Goal: Task Accomplishment & Management: Manage account settings

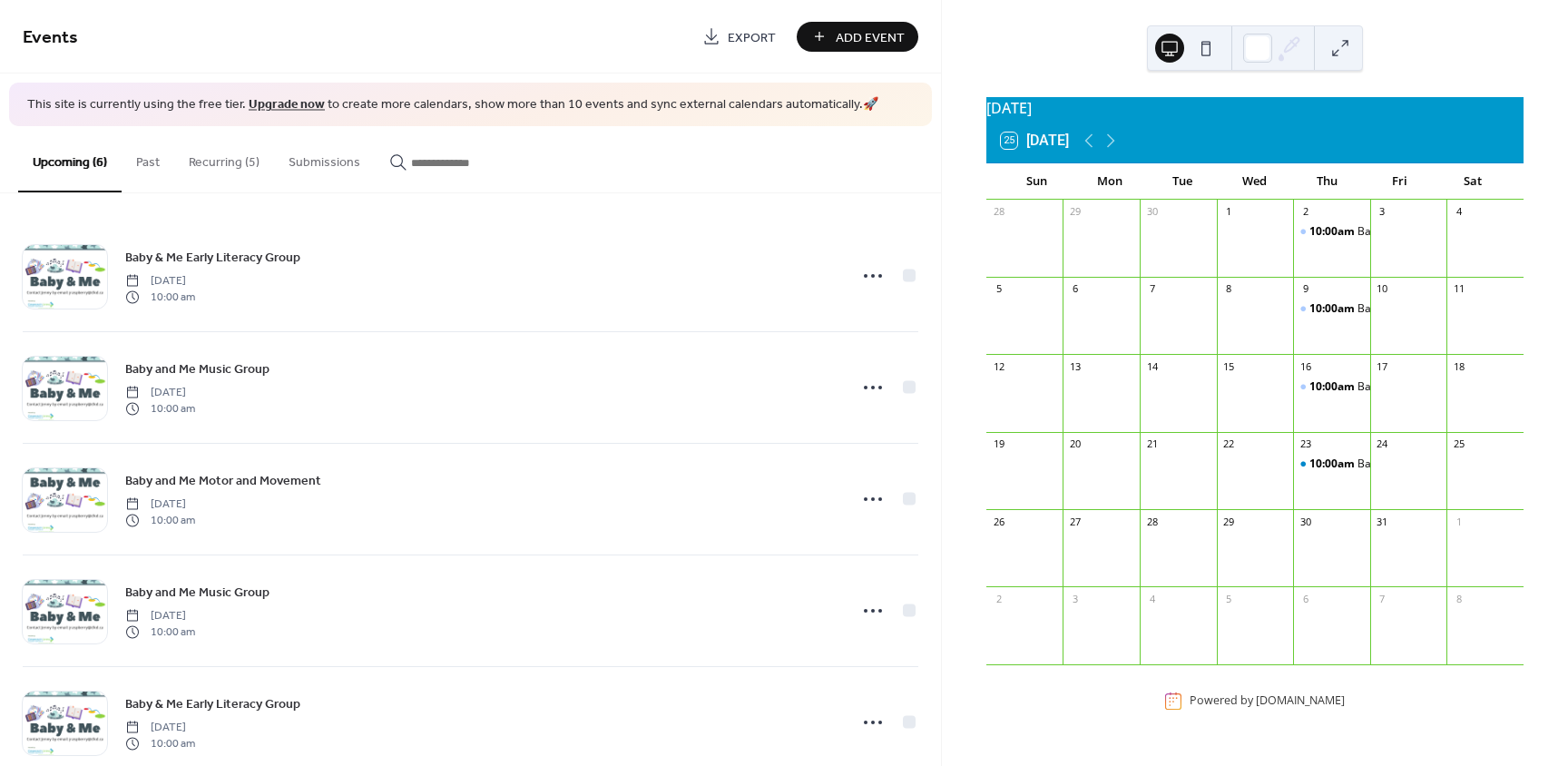
scroll to position [151, 0]
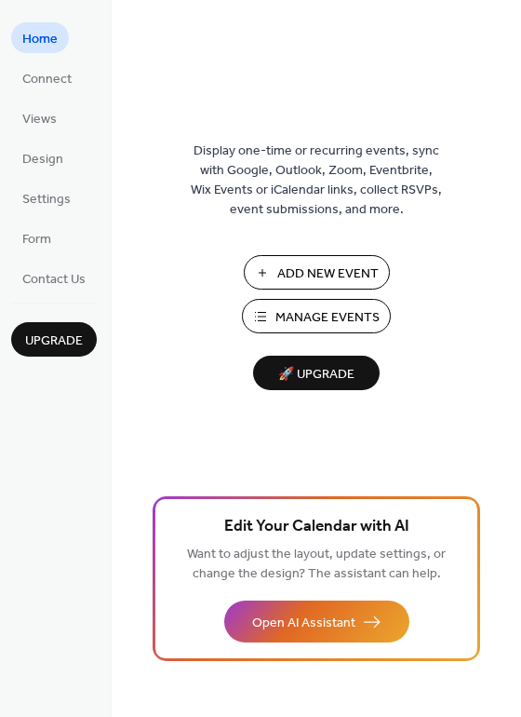
click at [293, 313] on span "Manage Events" at bounding box center [328, 318] width 104 height 20
